Goal: Task Accomplishment & Management: Manage account settings

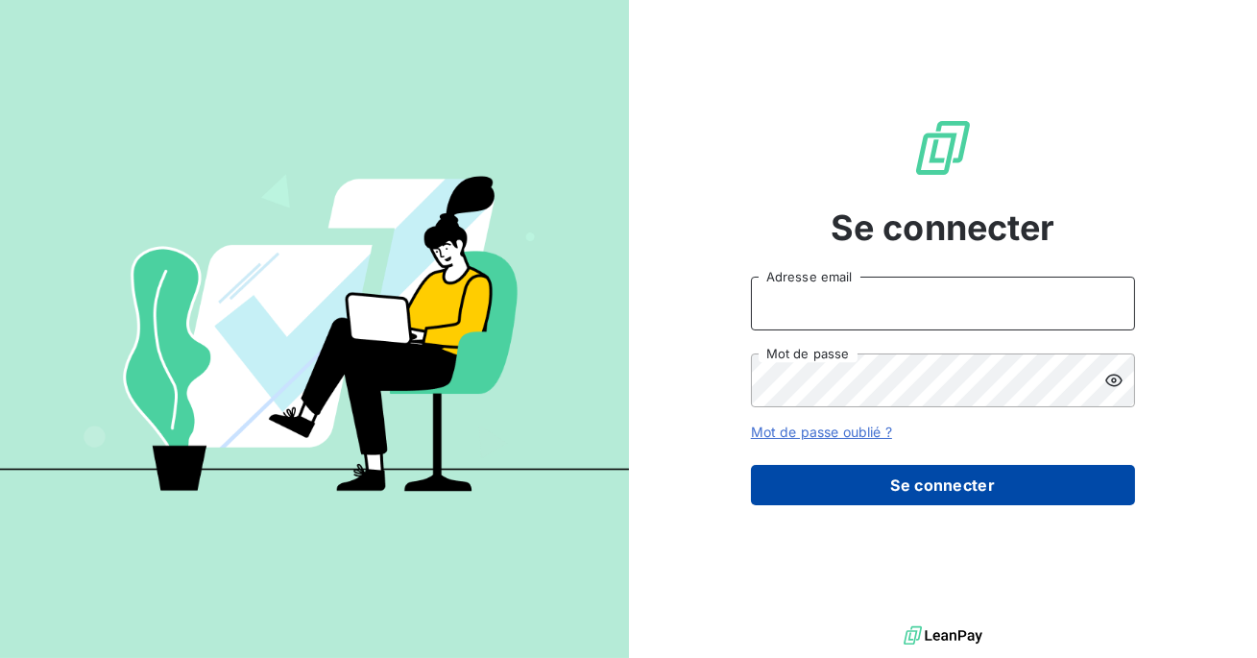
type input "admin@ubaparis"
click at [885, 473] on button "Se connecter" at bounding box center [943, 485] width 384 height 40
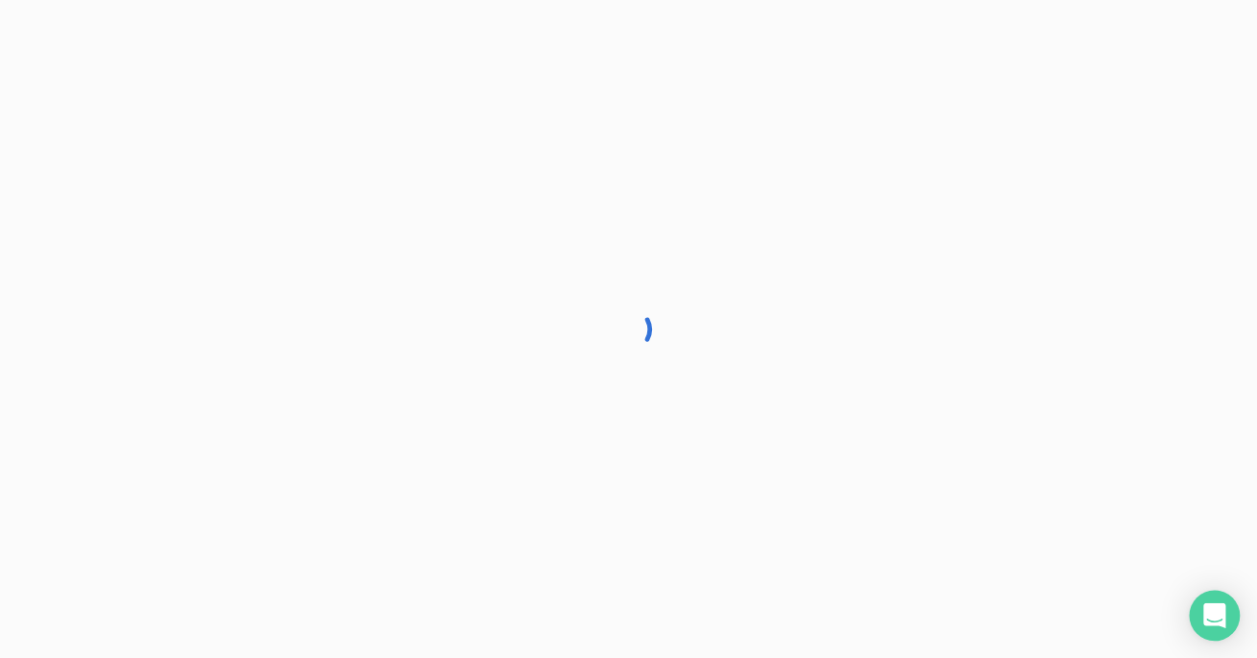
click at [1219, 616] on icon "Open Intercom Messenger" at bounding box center [1214, 615] width 22 height 25
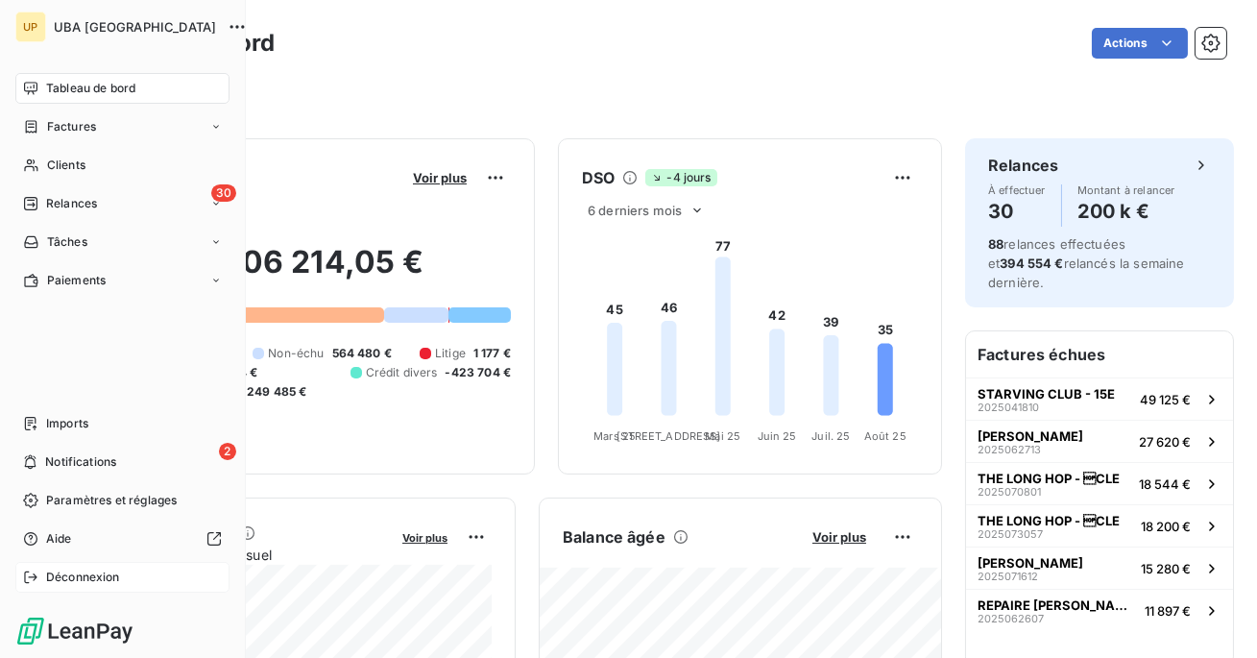
click at [50, 582] on span "Déconnexion" at bounding box center [83, 576] width 74 height 17
